Goal: Task Accomplishment & Management: Use online tool/utility

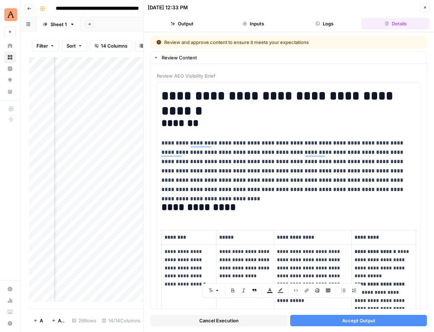
scroll to position [5415, 0]
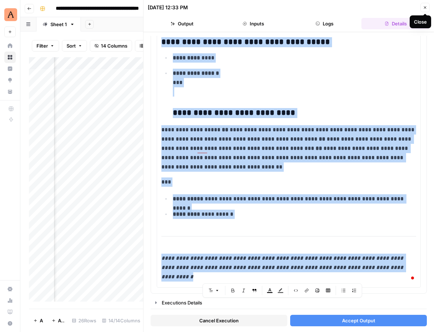
click at [425, 7] on icon "button" at bounding box center [425, 7] width 3 height 3
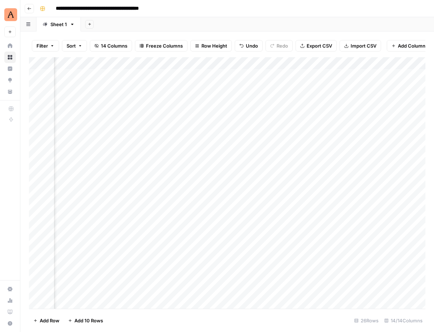
scroll to position [0, 338]
click at [312, 110] on div "Add Column" at bounding box center [227, 183] width 396 height 252
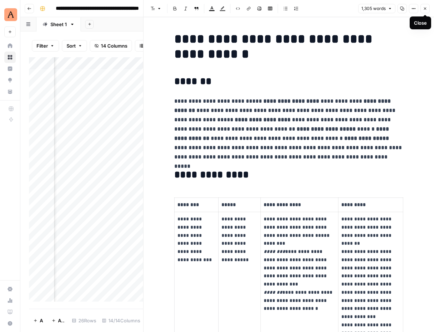
click at [424, 9] on icon "button" at bounding box center [425, 8] width 4 height 4
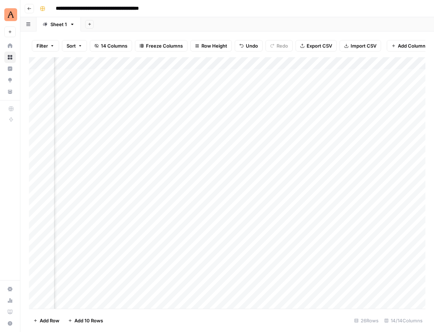
click at [311, 99] on div "Add Column" at bounding box center [227, 183] width 396 height 252
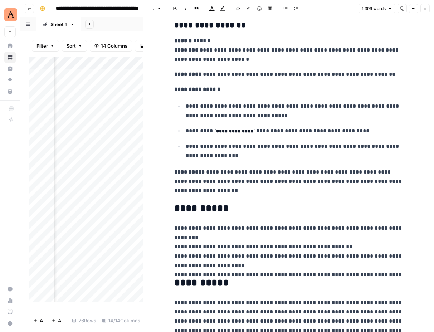
scroll to position [2819, 0]
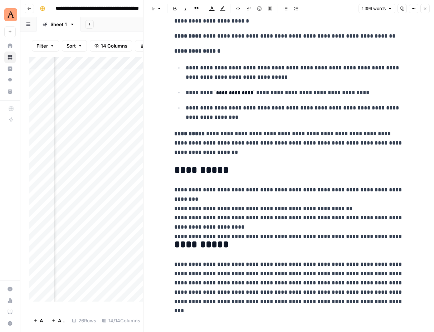
click at [420, 8] on button "Close" at bounding box center [424, 8] width 9 height 9
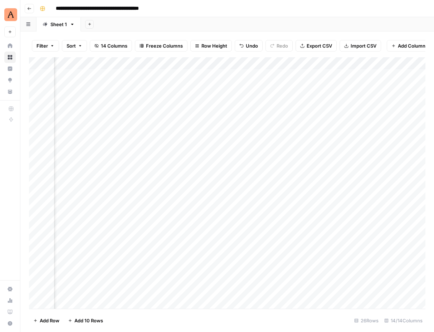
scroll to position [0, 574]
click at [337, 64] on div "Add Column" at bounding box center [227, 183] width 396 height 252
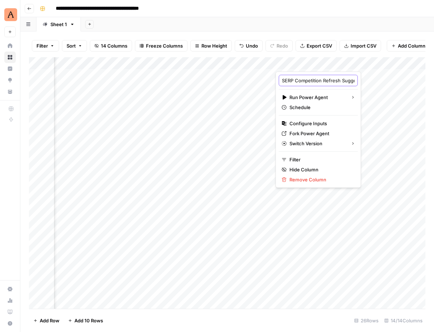
click at [316, 82] on input "SERP Competition Refresh Suggestions" at bounding box center [318, 80] width 73 height 7
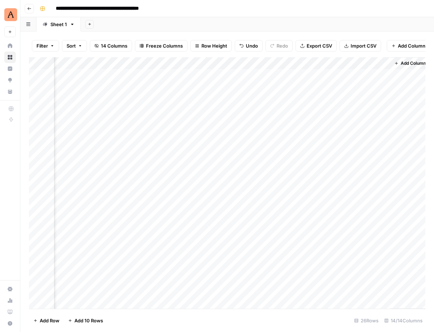
scroll to position [0, 703]
click at [375, 135] on div "Add Column" at bounding box center [227, 183] width 396 height 252
click at [380, 136] on div "Add Column" at bounding box center [227, 183] width 396 height 252
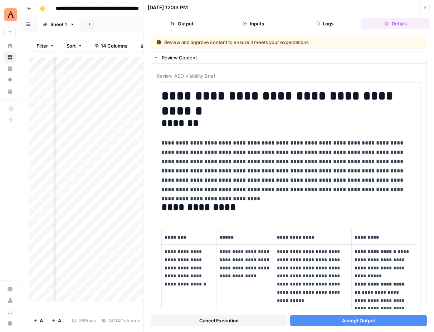
click at [260, 320] on button "Cancel Execution" at bounding box center [219, 320] width 137 height 11
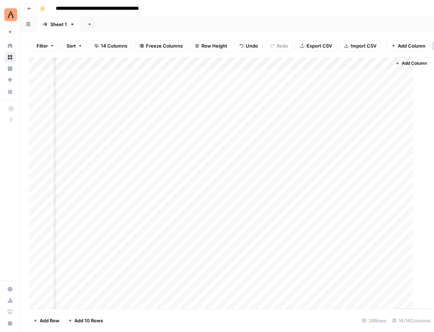
scroll to position [0, 694]
click at [388, 136] on div "Add Column" at bounding box center [227, 183] width 396 height 252
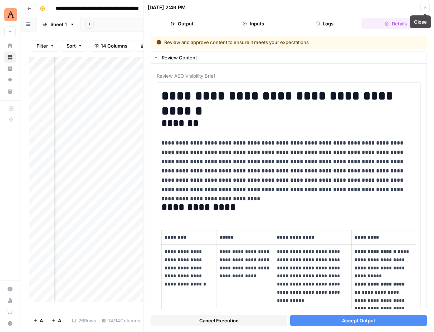
click at [424, 6] on icon "button" at bounding box center [425, 7] width 3 height 3
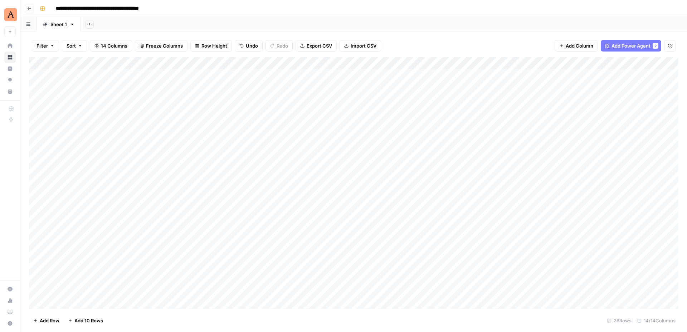
scroll to position [0, 0]
click at [129, 147] on div "Add Column" at bounding box center [353, 183] width 649 height 252
click at [113, 148] on div "Add Column" at bounding box center [353, 183] width 649 height 252
click at [113, 148] on input at bounding box center [113, 150] width 114 height 9
type input "**********"
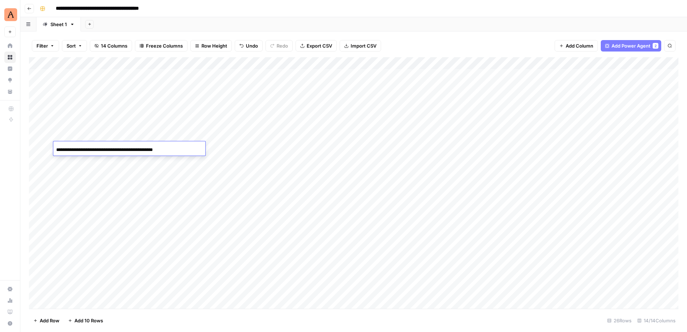
scroll to position [0, 11]
click at [137, 171] on div "Add Column" at bounding box center [353, 183] width 649 height 252
click at [111, 158] on div "Add Column" at bounding box center [353, 183] width 649 height 252
click at [117, 160] on div "Add Column" at bounding box center [353, 183] width 649 height 252
type input "**********"
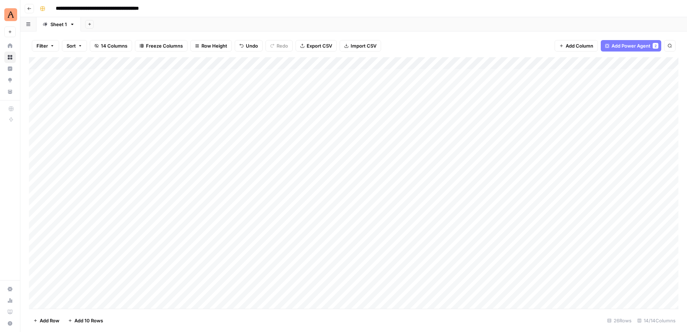
click at [166, 116] on div "Add Column" at bounding box center [353, 183] width 649 height 252
click at [47, 147] on div "Add Column" at bounding box center [353, 183] width 649 height 252
click at [45, 160] on div "Add Column" at bounding box center [353, 183] width 649 height 252
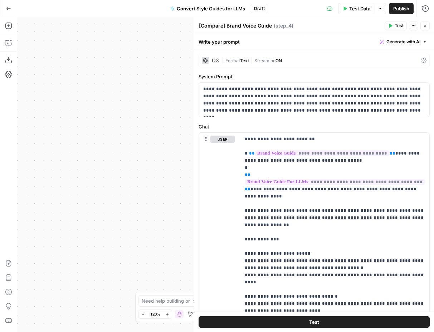
click at [428, 23] on button "Close" at bounding box center [424, 25] width 9 height 9
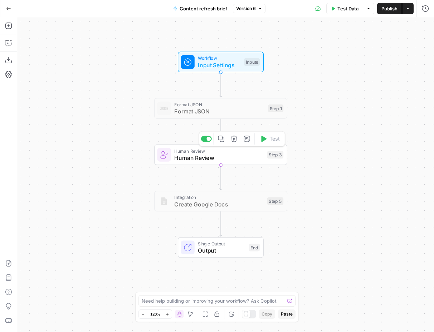
click at [248, 158] on span "Human Review" at bounding box center [218, 157] width 89 height 9
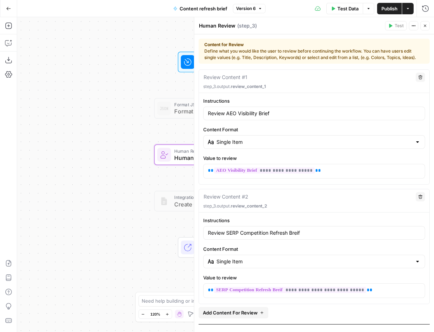
scroll to position [35, 0]
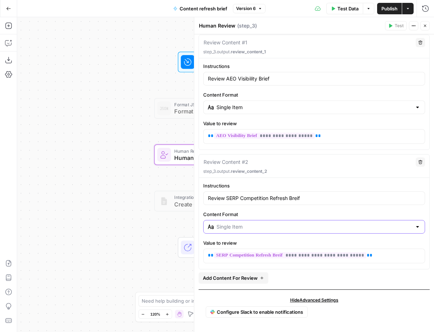
click at [322, 229] on input "Content Format" at bounding box center [313, 226] width 195 height 7
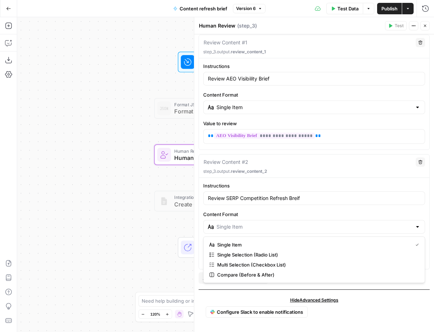
type input "Single Item"
click at [311, 213] on label "Content Format" at bounding box center [314, 214] width 222 height 7
click at [311, 223] on input "Single Item" at bounding box center [313, 226] width 195 height 7
type input "Single Item"
click at [337, 212] on label "Content Format" at bounding box center [314, 214] width 222 height 7
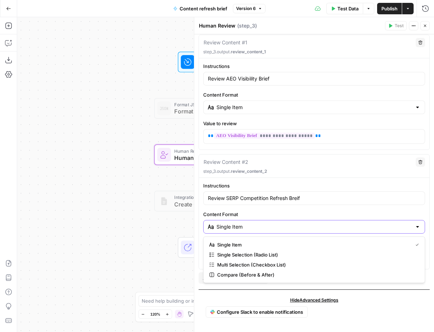
click at [337, 223] on input "Single Item" at bounding box center [313, 226] width 195 height 7
click at [366, 241] on span "Single Item" at bounding box center [313, 244] width 192 height 7
type input "Single Item"
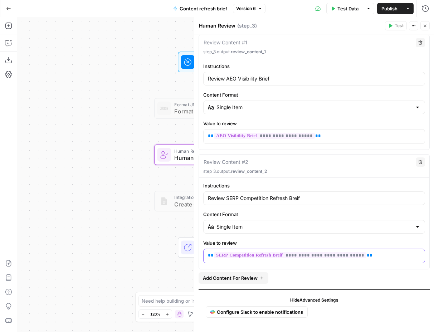
click at [375, 254] on p "**********" at bounding box center [314, 255] width 213 height 7
click at [349, 216] on label "Content Format" at bounding box center [314, 214] width 222 height 7
click at [349, 223] on input "Single Item" at bounding box center [313, 226] width 195 height 7
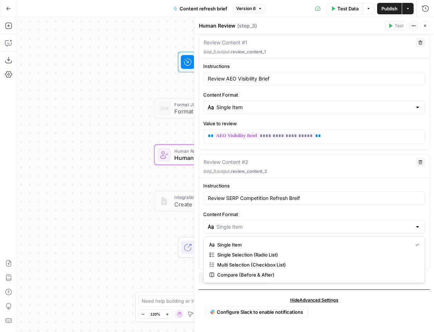
click at [356, 220] on div at bounding box center [314, 227] width 222 height 14
type input "Single Item"
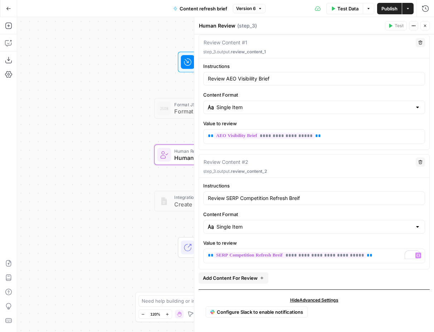
click at [378, 215] on label "Content Format" at bounding box center [314, 214] width 222 height 7
click at [378, 223] on input "Single Item" at bounding box center [313, 226] width 195 height 7
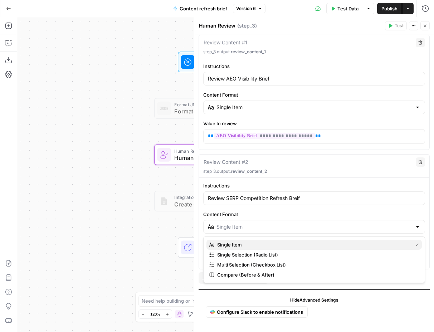
click at [357, 240] on button "Single Item" at bounding box center [313, 245] width 215 height 10
type input "Single Item"
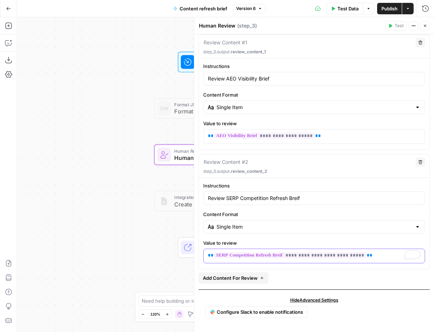
click at [371, 252] on p "**********" at bounding box center [314, 255] width 213 height 7
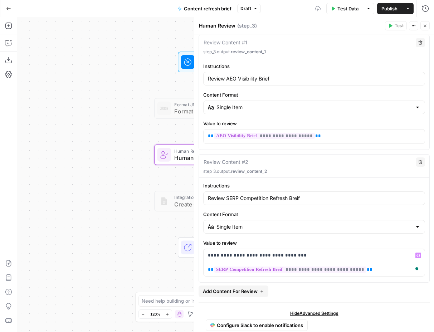
click at [398, 233] on div "Single Item" at bounding box center [314, 227] width 222 height 14
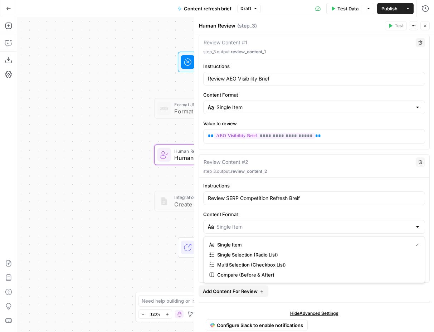
type input "Single Item"
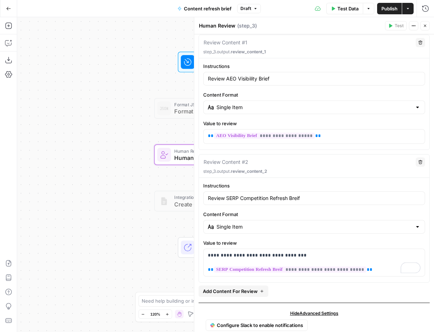
click at [388, 209] on div "**********" at bounding box center [314, 229] width 230 height 94
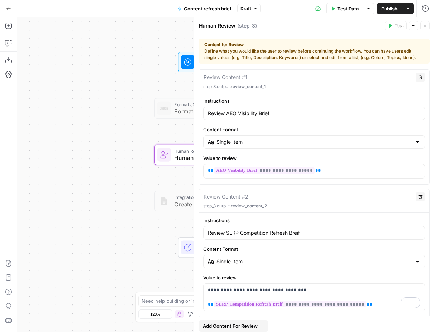
scroll to position [48, 0]
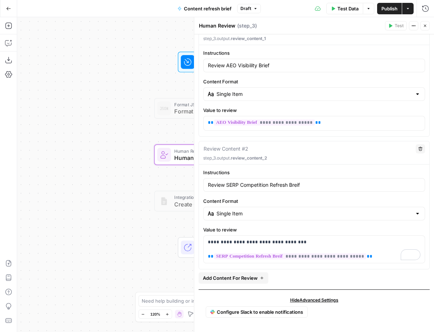
click at [361, 4] on button "Test Data" at bounding box center [344, 8] width 37 height 11
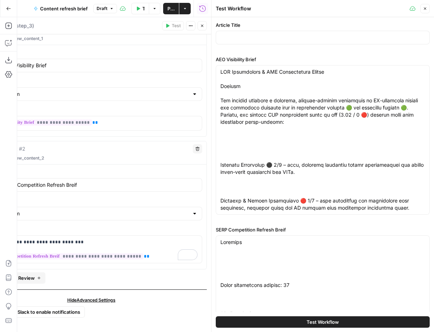
click at [424, 5] on button "Close" at bounding box center [424, 8] width 9 height 9
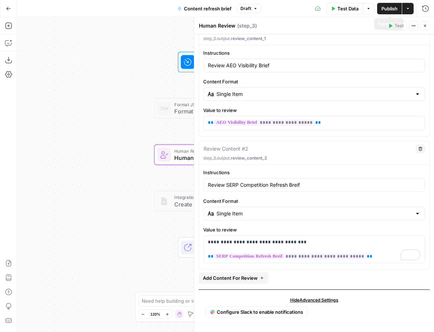
click at [383, 9] on span "Publish" at bounding box center [389, 8] width 16 height 7
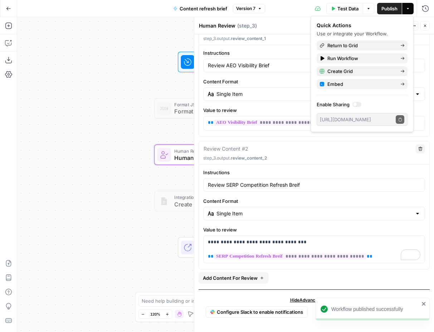
click at [100, 51] on div "Workflow Input Settings Inputs Test Step Format JSON Format JSON Step 1 Human R…" at bounding box center [225, 174] width 417 height 315
